Goal: Task Accomplishment & Management: Complete application form

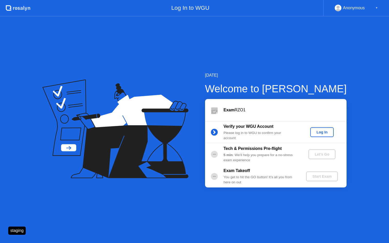
click at [320, 133] on div "Log In" at bounding box center [321, 132] width 19 height 4
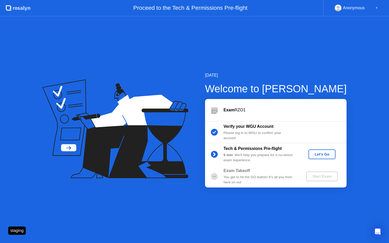
click at [324, 152] on div "Let's Go" at bounding box center [322, 154] width 23 height 4
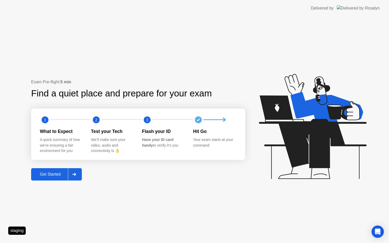
click at [62, 173] on div "Get Started" at bounding box center [50, 174] width 35 height 5
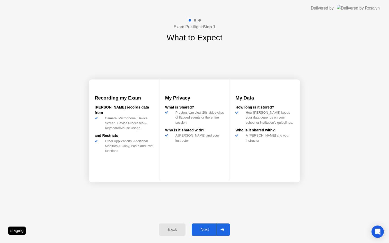
click at [206, 229] on div "Next" at bounding box center [204, 229] width 23 height 5
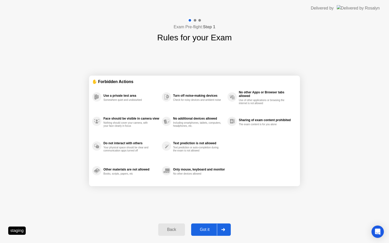
click at [206, 229] on div "Got it" at bounding box center [205, 229] width 24 height 5
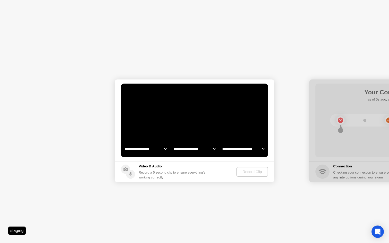
select select "**********"
select select "*******"
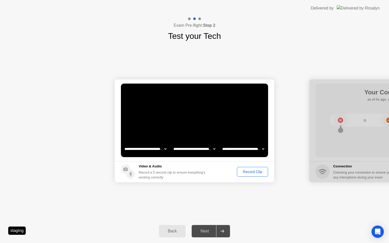
click at [251, 173] on div "Record Clip" at bounding box center [253, 172] width 28 height 4
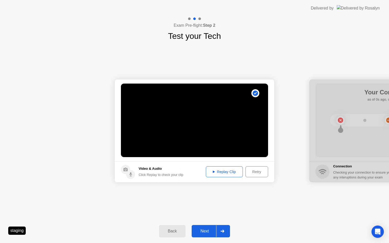
click at [204, 234] on div "Next" at bounding box center [204, 231] width 23 height 5
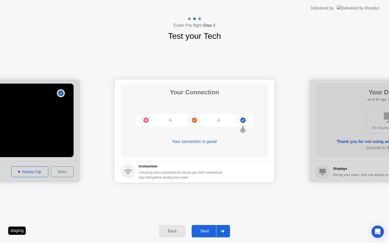
click at [203, 233] on div "Next" at bounding box center [204, 231] width 23 height 5
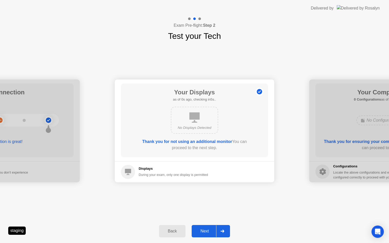
click at [203, 233] on div "Next" at bounding box center [204, 231] width 23 height 5
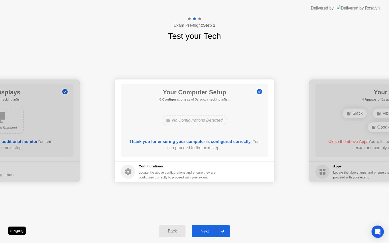
click at [203, 233] on div "Next" at bounding box center [204, 231] width 23 height 5
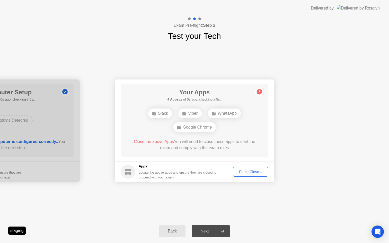
click at [251, 172] on div "Force Close..." at bounding box center [250, 172] width 31 height 4
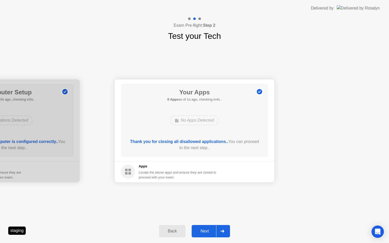
click at [203, 238] on div "Back Next" at bounding box center [194, 231] width 389 height 24
click at [205, 233] on div "Next" at bounding box center [204, 231] width 23 height 5
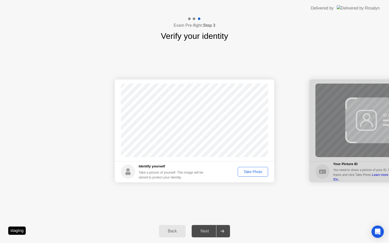
click at [251, 173] on div "Take Photo" at bounding box center [253, 172] width 27 height 4
click at [214, 232] on div "Next" at bounding box center [204, 231] width 23 height 5
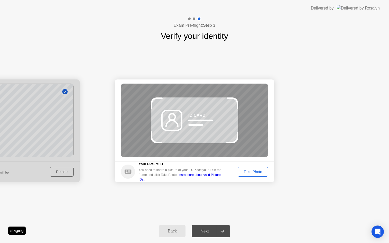
click at [257, 171] on div "Take Photo" at bounding box center [253, 172] width 27 height 4
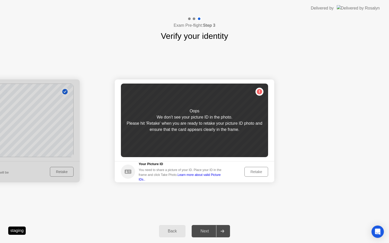
click at [257, 171] on div "Retake" at bounding box center [256, 172] width 20 height 4
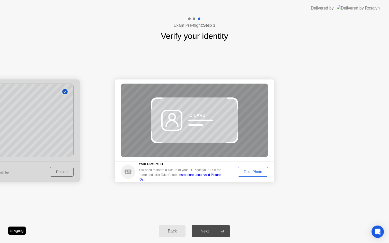
click at [257, 171] on div "Take Photo" at bounding box center [253, 172] width 27 height 4
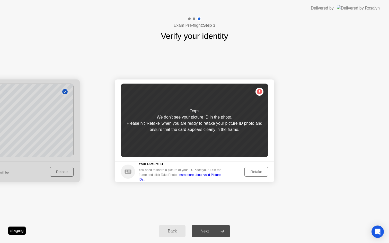
click at [257, 171] on div "Retake" at bounding box center [256, 172] width 20 height 4
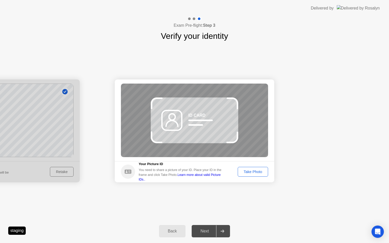
click at [257, 171] on div "Take Photo" at bounding box center [253, 172] width 27 height 4
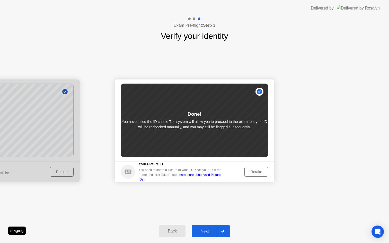
click at [205, 229] on div "Next" at bounding box center [204, 231] width 23 height 5
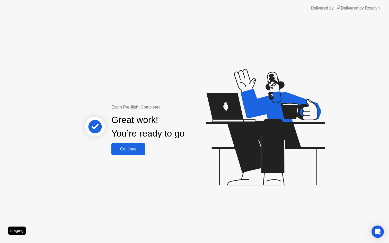
click at [139, 148] on div "Continue" at bounding box center [128, 149] width 31 height 5
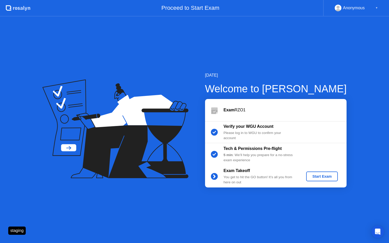
click at [325, 175] on div "Start Exam" at bounding box center [322, 176] width 28 height 4
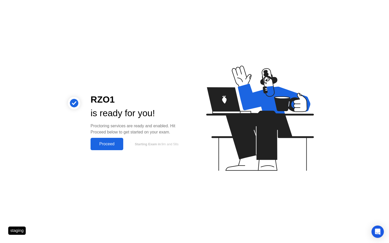
click at [113, 140] on button "Proceed" at bounding box center [107, 144] width 33 height 12
